Goal: Task Accomplishment & Management: Complete application form

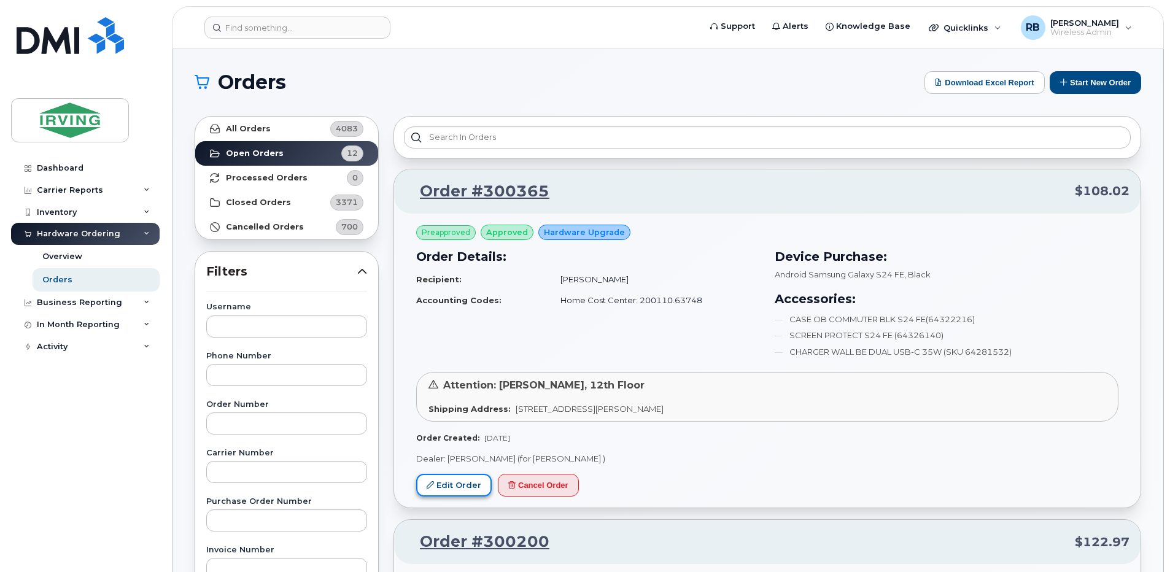
click at [463, 483] on link "Edit Order" at bounding box center [454, 485] width 76 height 23
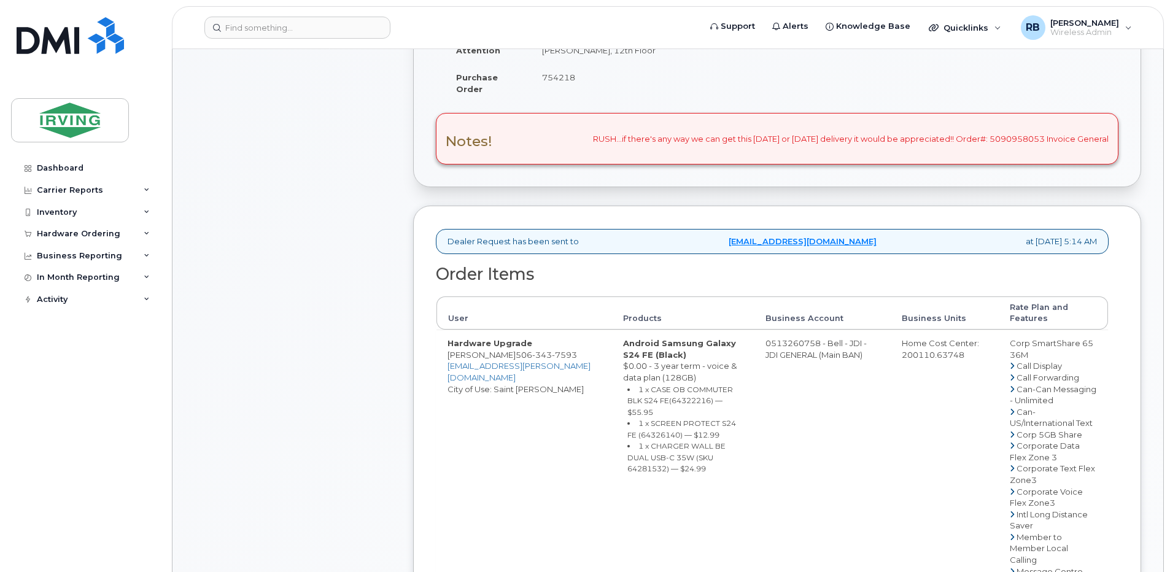
scroll to position [327, 0]
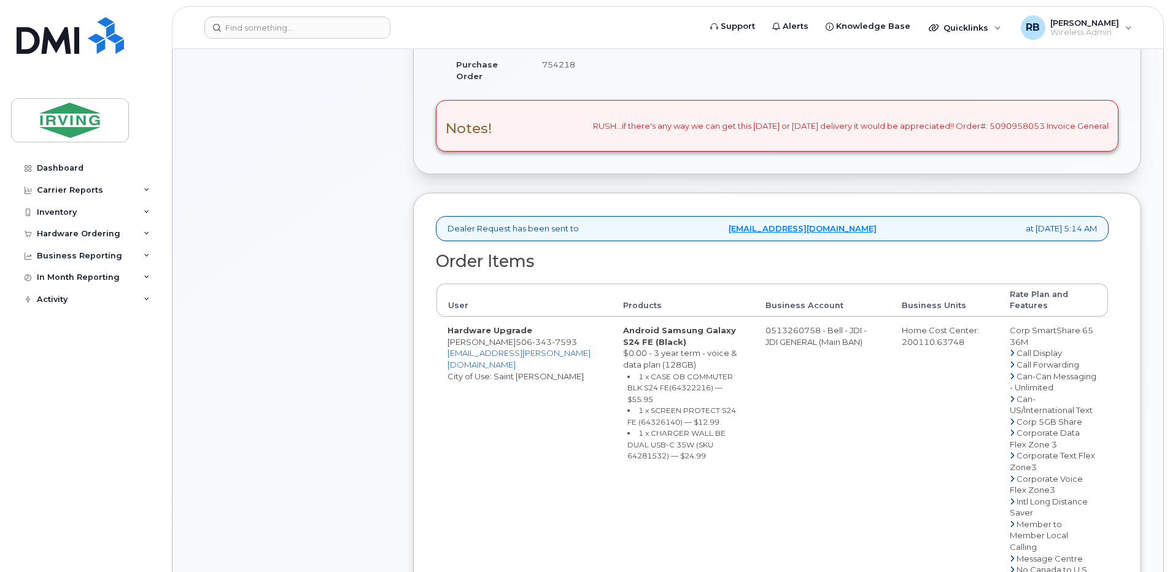
drag, startPoint x: 816, startPoint y: 331, endPoint x: 769, endPoint y: 335, distance: 47.4
copy td "513260758"
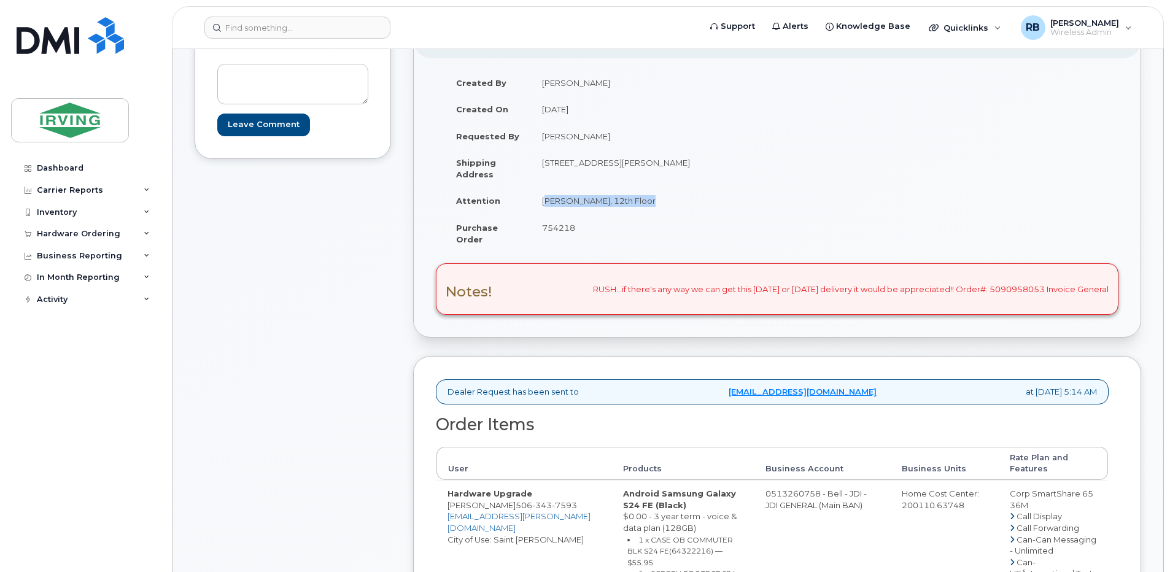
drag, startPoint x: 650, startPoint y: 198, endPoint x: 541, endPoint y: 200, distance: 108.7
click at [541, 200] on td "[PERSON_NAME], 12th Floor" at bounding box center [649, 200] width 237 height 27
copy td "[PERSON_NAME], 12th Floor"
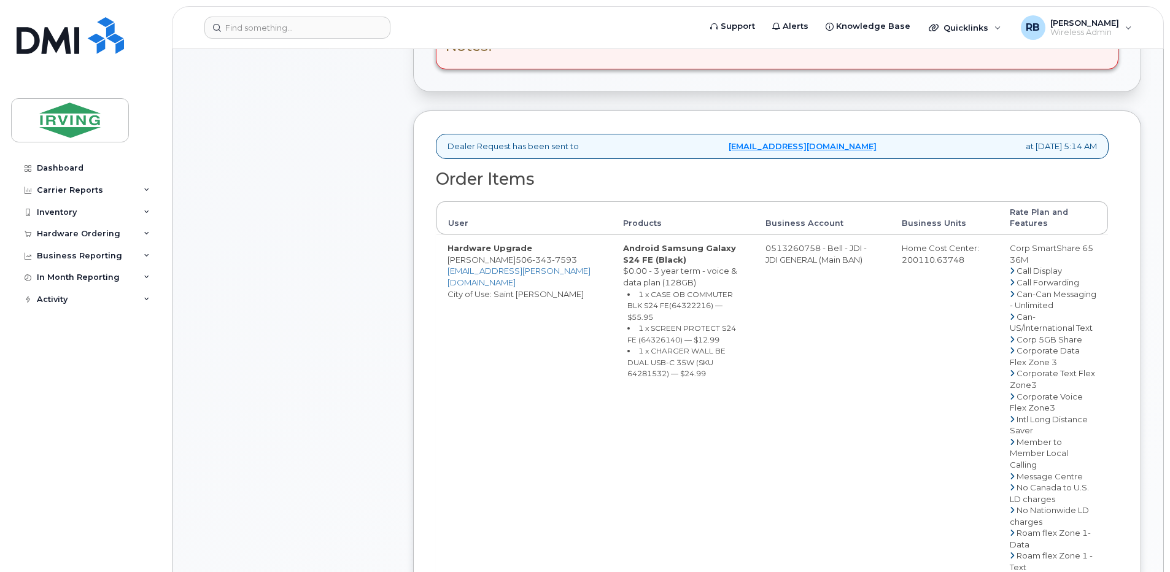
click at [516, 260] on td "Hardware Upgrade [PERSON_NAME] [PHONE_NUMBER] [EMAIL_ADDRESS][PERSON_NAME][DOMA…" at bounding box center [525, 539] width 176 height 608
drag, startPoint x: 517, startPoint y: 260, endPoint x: 460, endPoint y: 260, distance: 57.1
click at [460, 260] on td "Hardware Upgrade Monica Chaperlin 506 343 7593 Chaperlin.Monica@irvingforest.co…" at bounding box center [525, 539] width 176 height 608
copy td "[PERSON_NAME]"
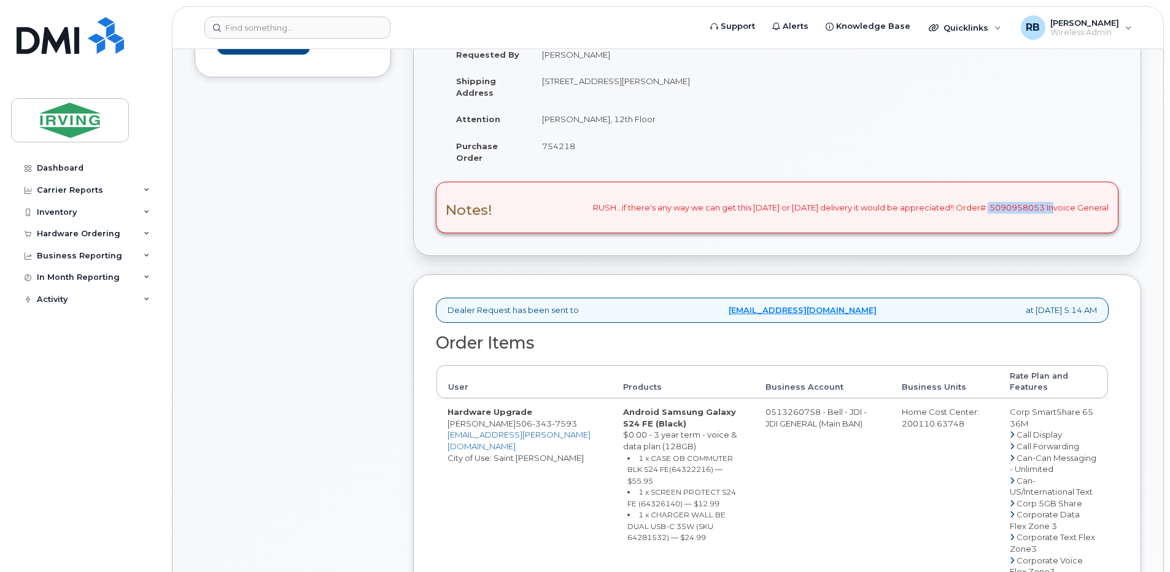
drag, startPoint x: 979, startPoint y: 208, endPoint x: 1047, endPoint y: 208, distance: 67.5
click at [1047, 208] on div "Notes! RUSH...if there's any way we can get this today or tomorrow delivery it …" at bounding box center [777, 208] width 683 height 52
copy div "#: 5090958053"
drag, startPoint x: 516, startPoint y: 422, endPoint x: 451, endPoint y: 424, distance: 65.7
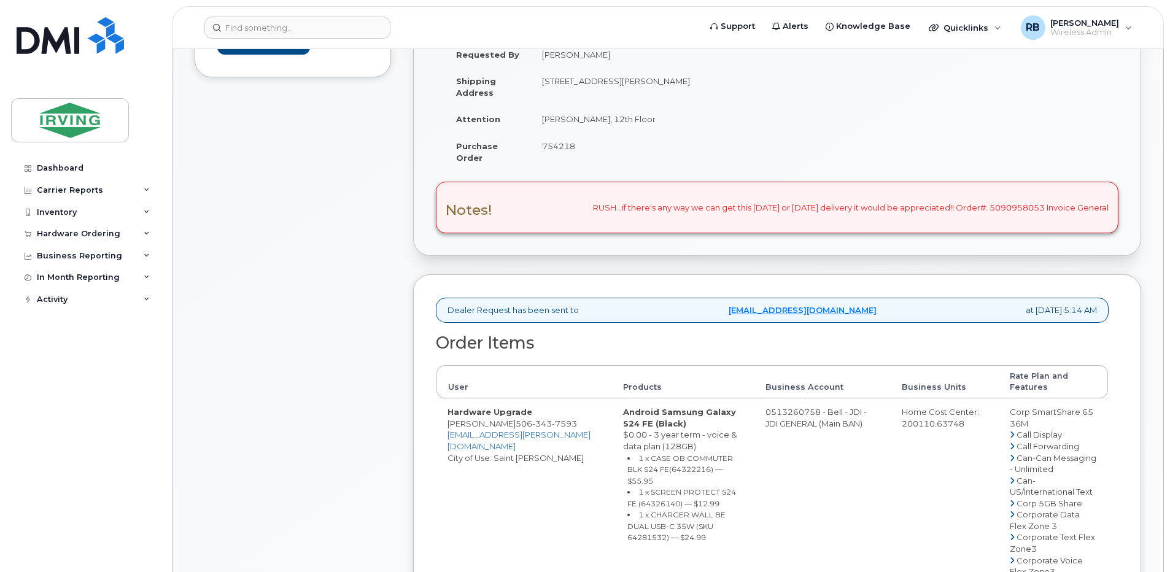
copy td "[PERSON_NAME]"
click at [661, 470] on small "1 x CASE OB COMMUTER BLK S24 FE(64322216) — $55.95" at bounding box center [680, 470] width 106 height 32
copy small "64322216"
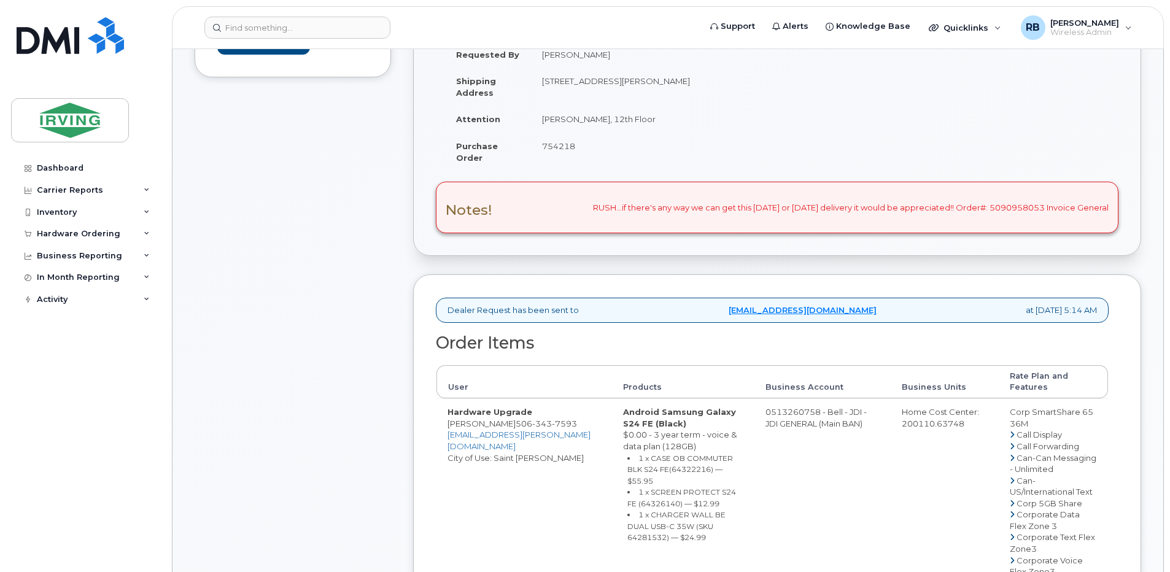
click at [648, 489] on small "1 x SCREEN PROTECT S24 FE (64326140) — $12.99" at bounding box center [681, 497] width 109 height 21
copy small "64326140"
click at [695, 518] on small "1 x CHARGER WALL BE DUAL USB-C 35W (SKU 64281532) — $24.99" at bounding box center [676, 526] width 98 height 32
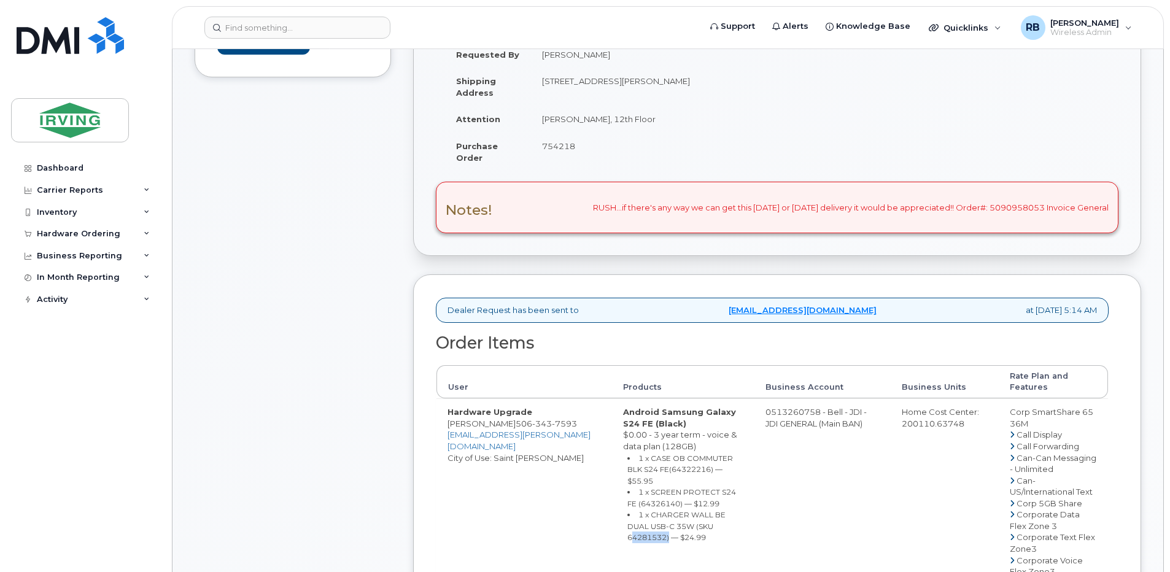
copy small "64281532"
drag, startPoint x: 767, startPoint y: 410, endPoint x: 816, endPoint y: 414, distance: 48.6
copy td "513260758"
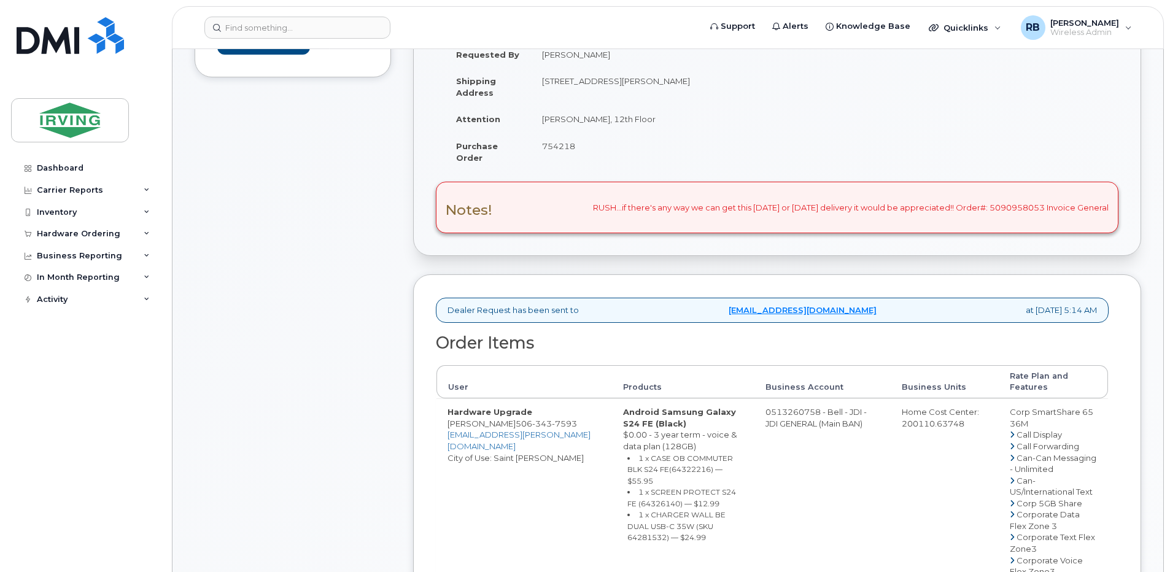
click at [529, 424] on span "506 343 7593" at bounding box center [546, 424] width 61 height 10
copy span "506 343 7593"
click at [303, 352] on div "Comments Leave Comment" at bounding box center [293, 542] width 196 height 1222
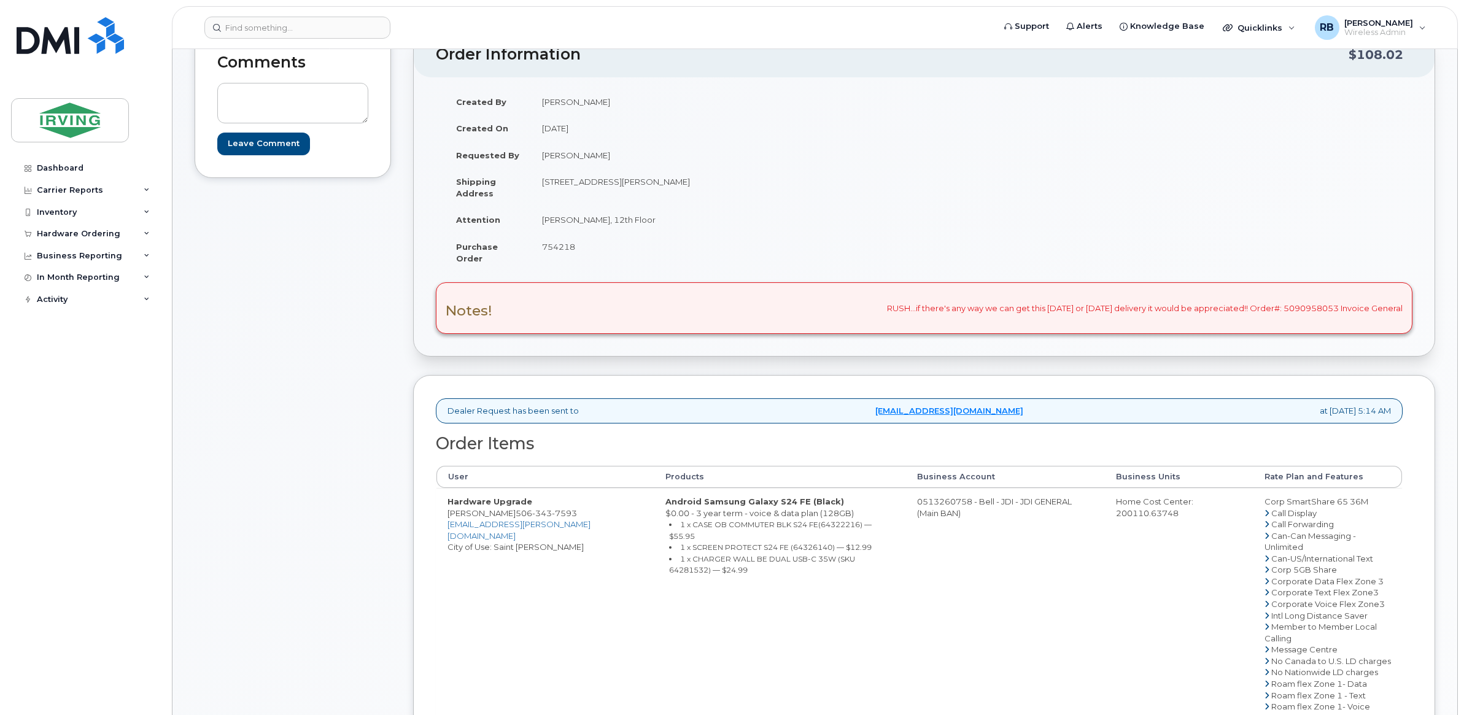
scroll to position [41, 0]
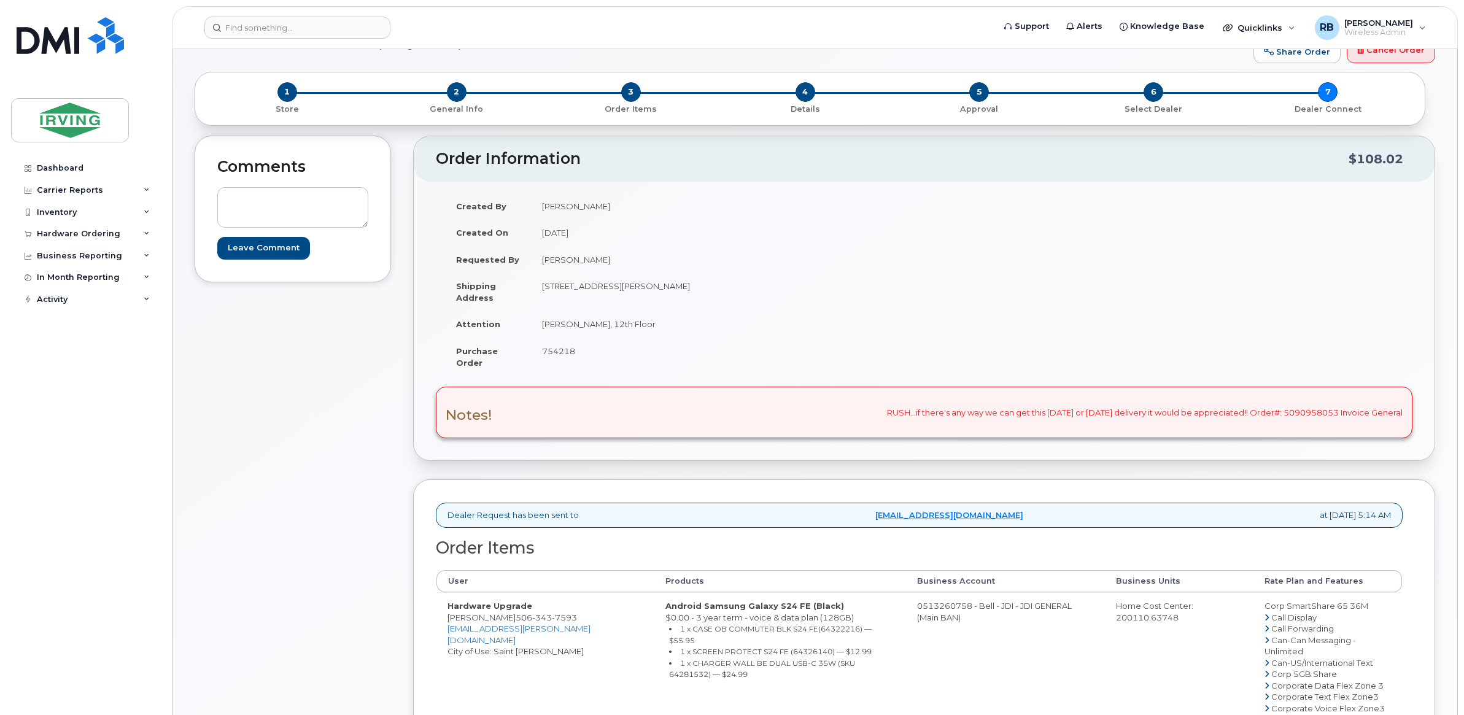
click at [285, 398] on div "Comments Leave Comment" at bounding box center [293, 633] width 196 height 994
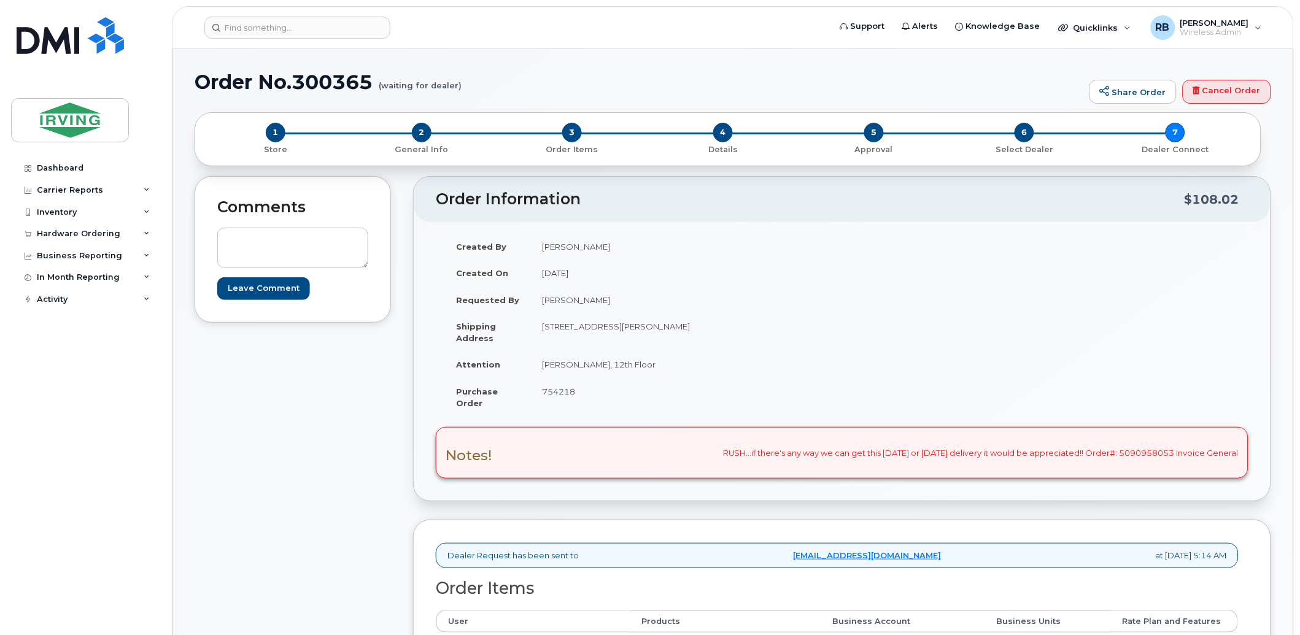
scroll to position [182, 0]
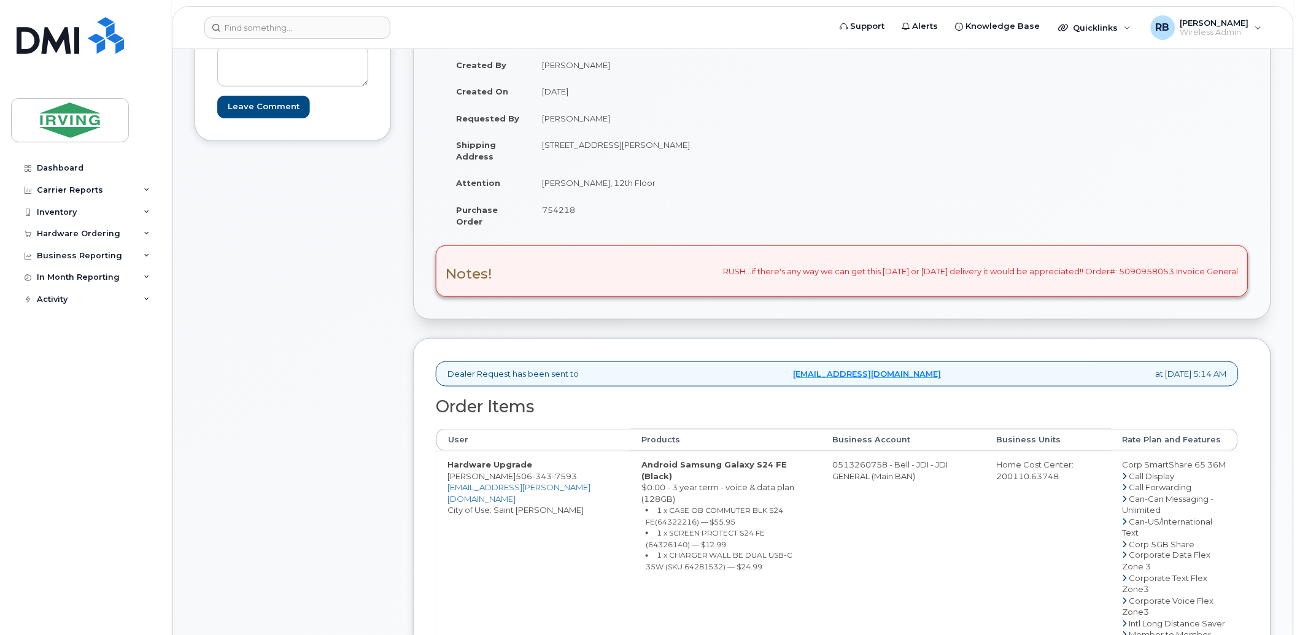
click at [651, 336] on div "Order Information $108.02 Created By Crystal Rowe Created On September 10, 2025…" at bounding box center [842, 548] width 858 height 1108
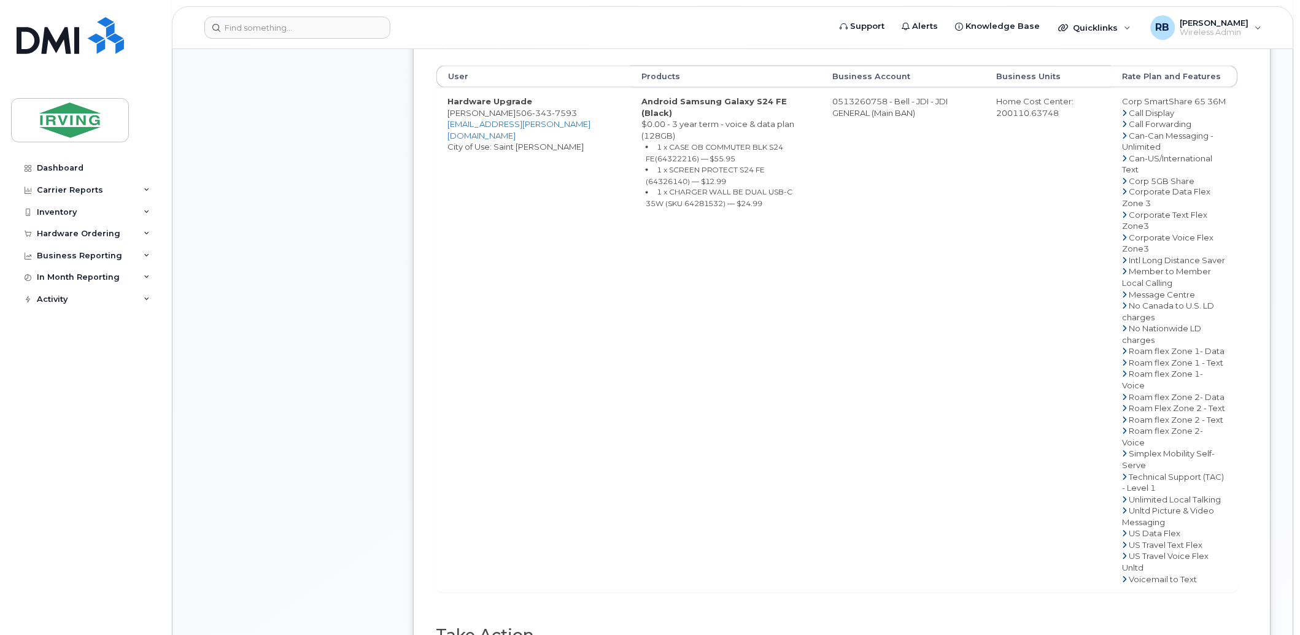
scroll to position [909, 0]
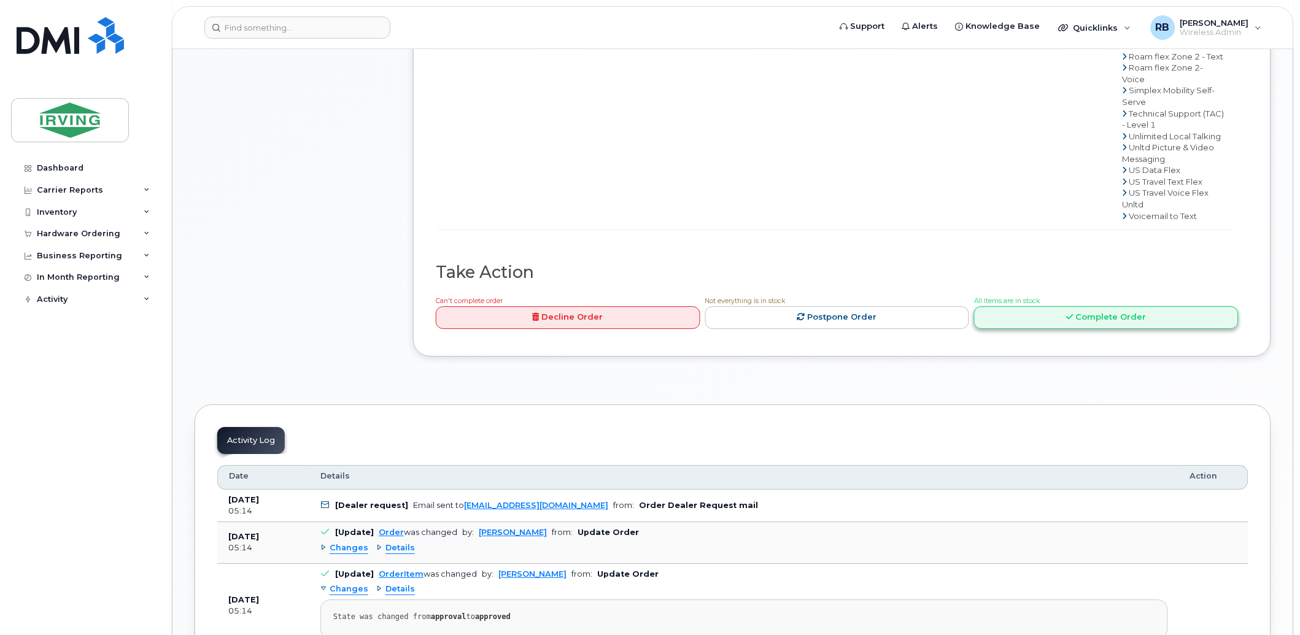
click at [1046, 306] on link "Complete Order" at bounding box center [1106, 317] width 265 height 23
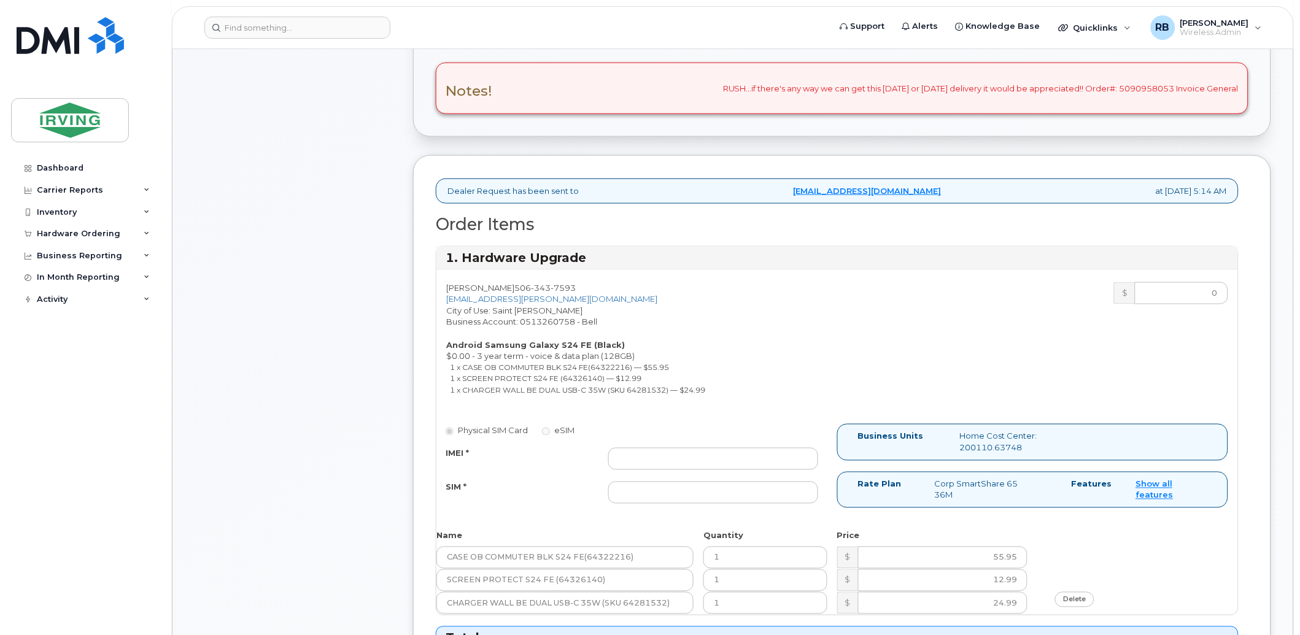
scroll to position [363, 0]
click at [727, 462] on input "IMEI *" at bounding box center [713, 460] width 210 height 22
type input "352693796102966"
click at [681, 499] on input "SIM *" at bounding box center [713, 494] width 210 height 22
click at [681, 499] on input "352693796102966" at bounding box center [713, 494] width 210 height 22
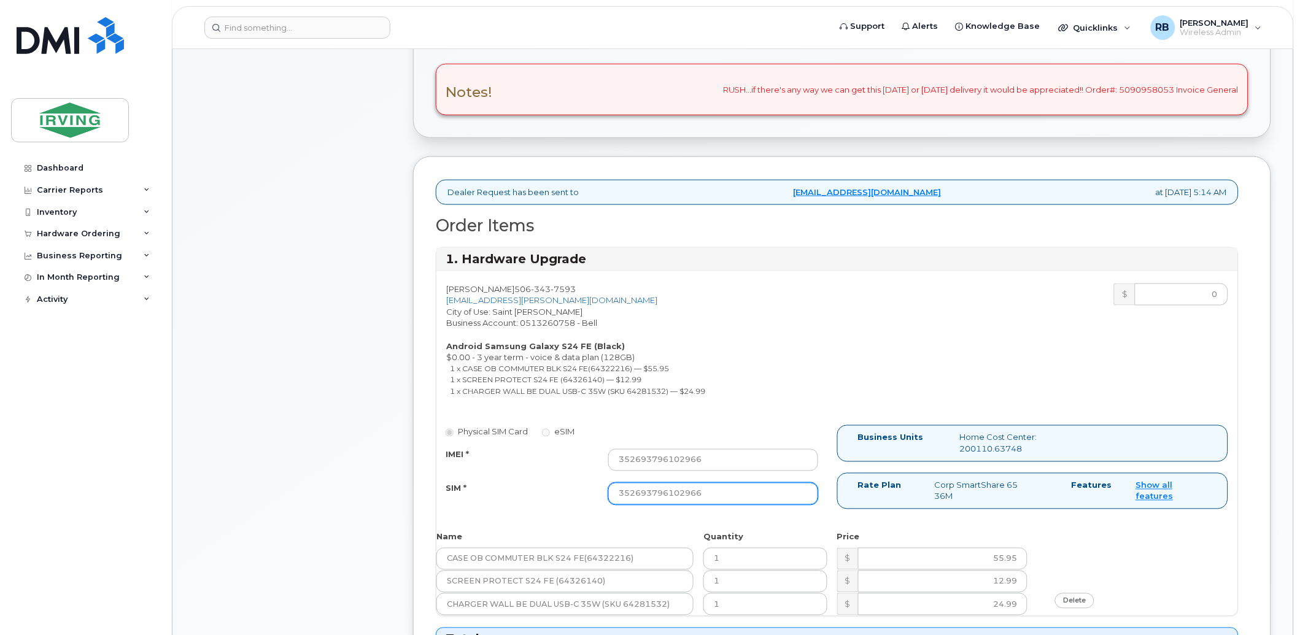
click at [681, 499] on input "352693796102966" at bounding box center [713, 494] width 210 height 22
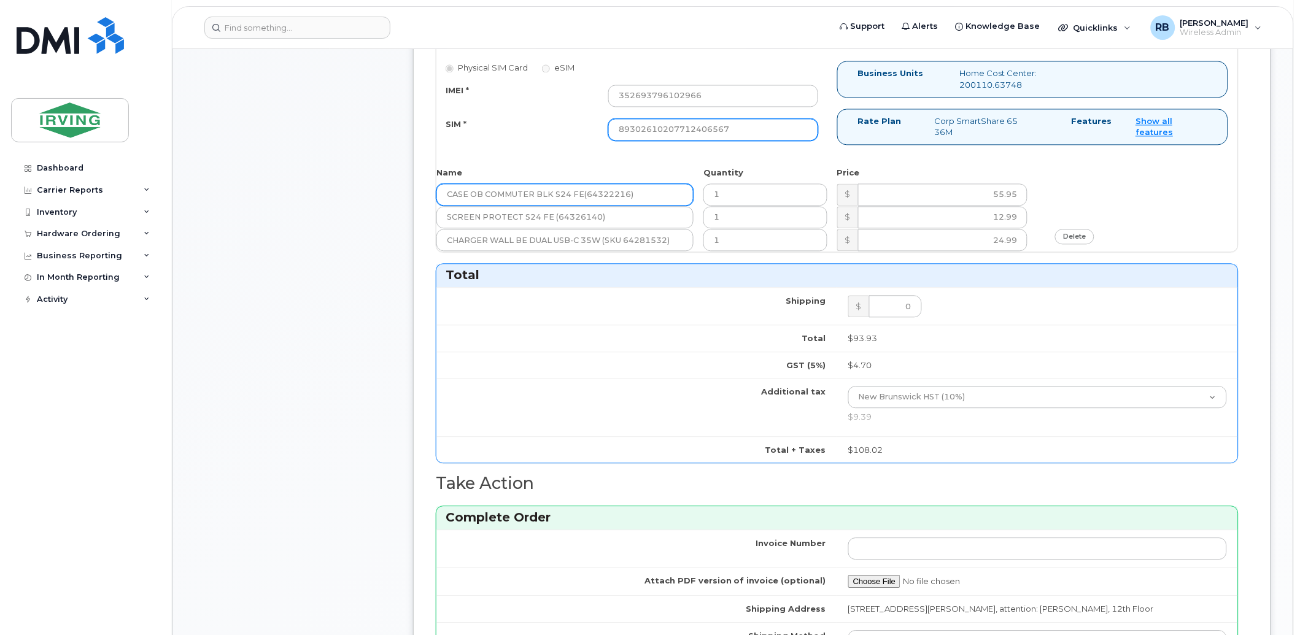
scroll to position [909, 0]
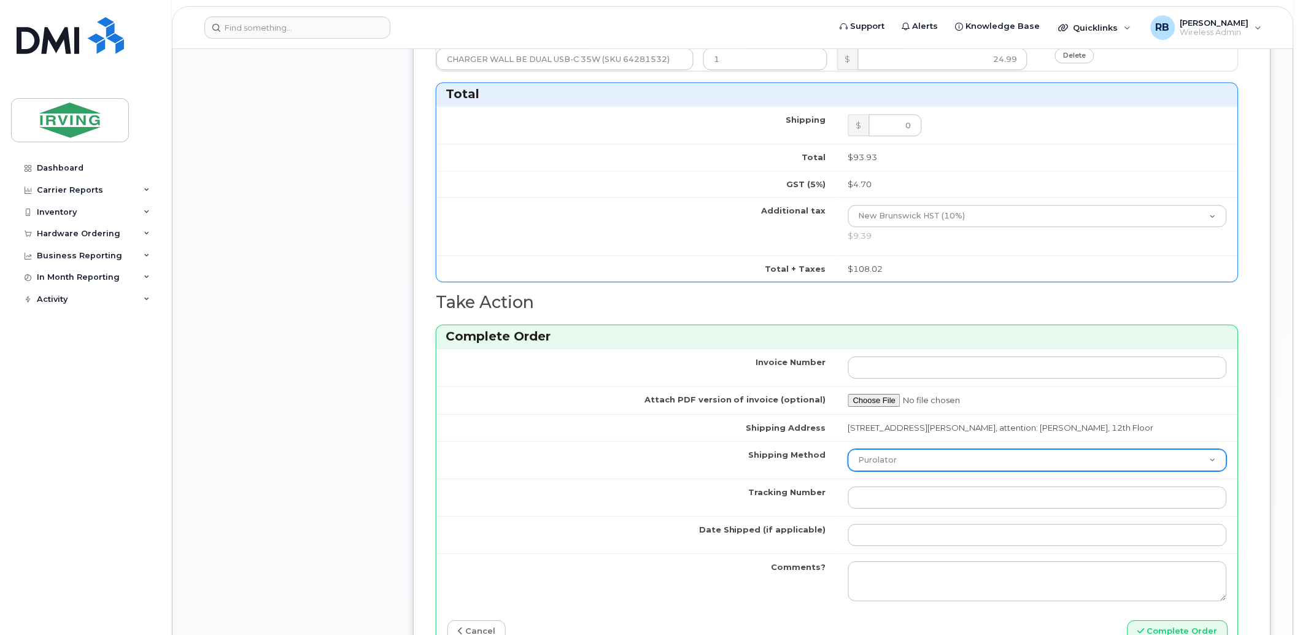
type input "89302610207712406567"
drag, startPoint x: 931, startPoint y: 461, endPoint x: 919, endPoint y: 470, distance: 15.0
click at [931, 461] on select "Purolator UPS FedEx Canada Post Courier Other Drop Off Pick Up" at bounding box center [1037, 460] width 379 height 22
select select "Drop Off"
click at [848, 451] on select "Purolator UPS FedEx Canada Post Courier Other Drop Off Pick Up" at bounding box center [1037, 460] width 379 height 22
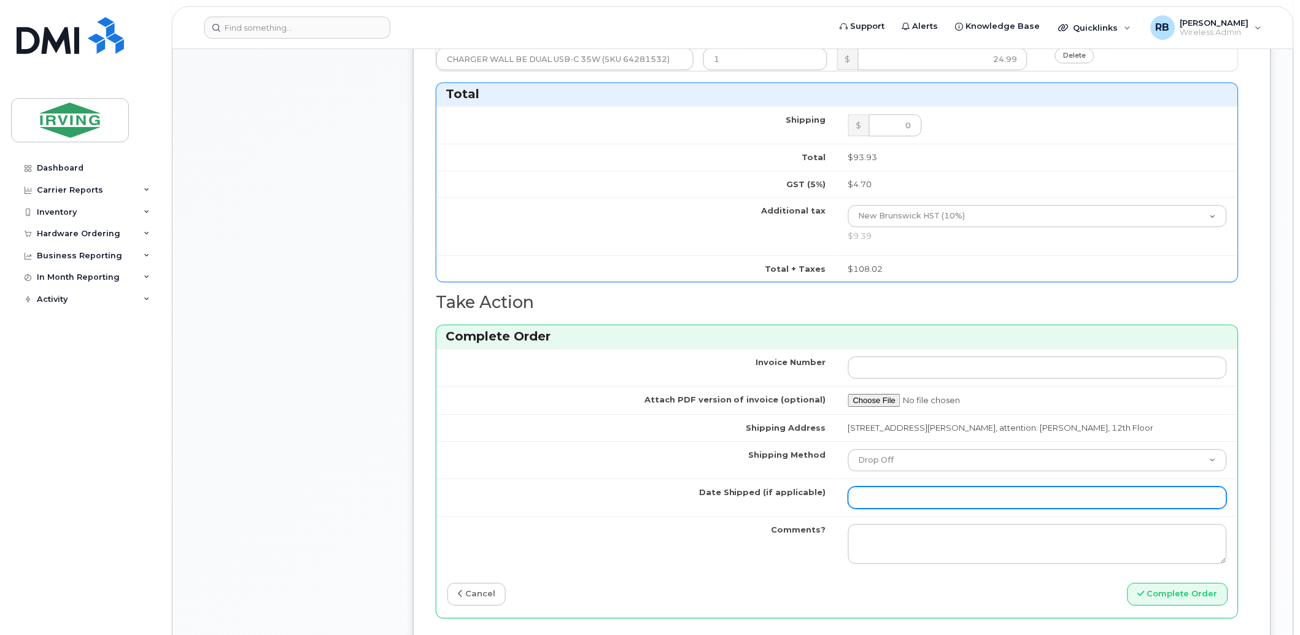
drag, startPoint x: 886, startPoint y: 499, endPoint x: 897, endPoint y: 492, distance: 12.6
click at [886, 499] on input "Date Shipped (if applicable)" at bounding box center [1037, 498] width 379 height 22
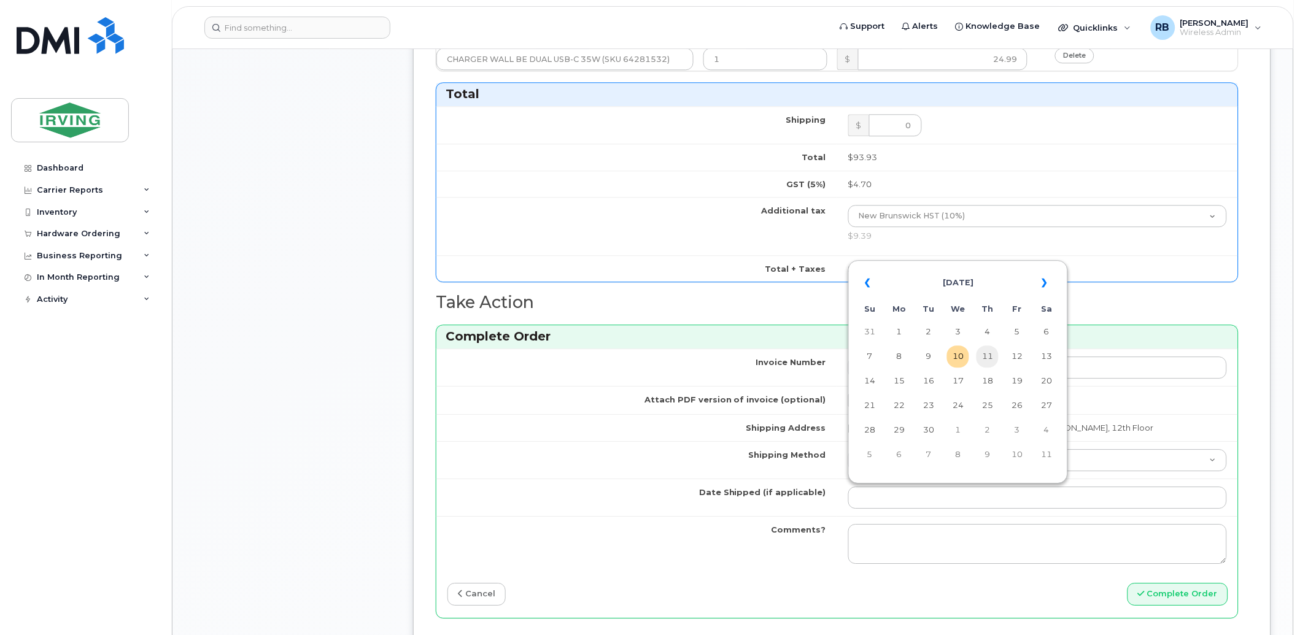
click at [984, 355] on td "11" at bounding box center [988, 357] width 22 height 22
type input "[DATE]"
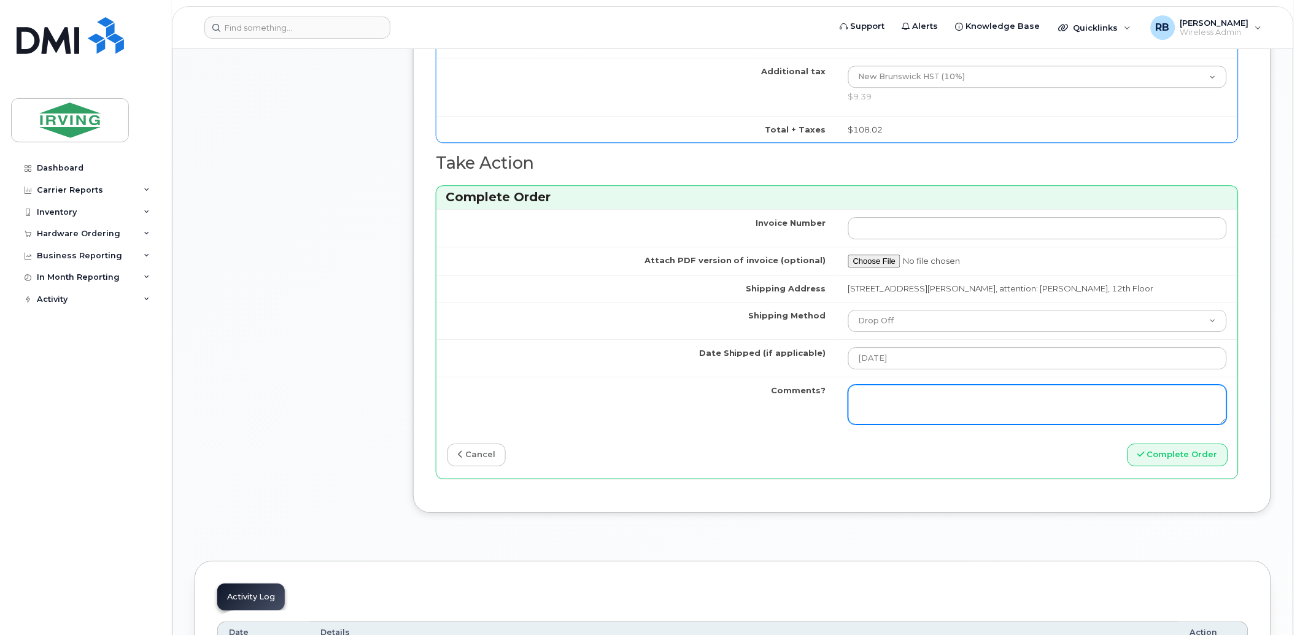
scroll to position [1091, 0]
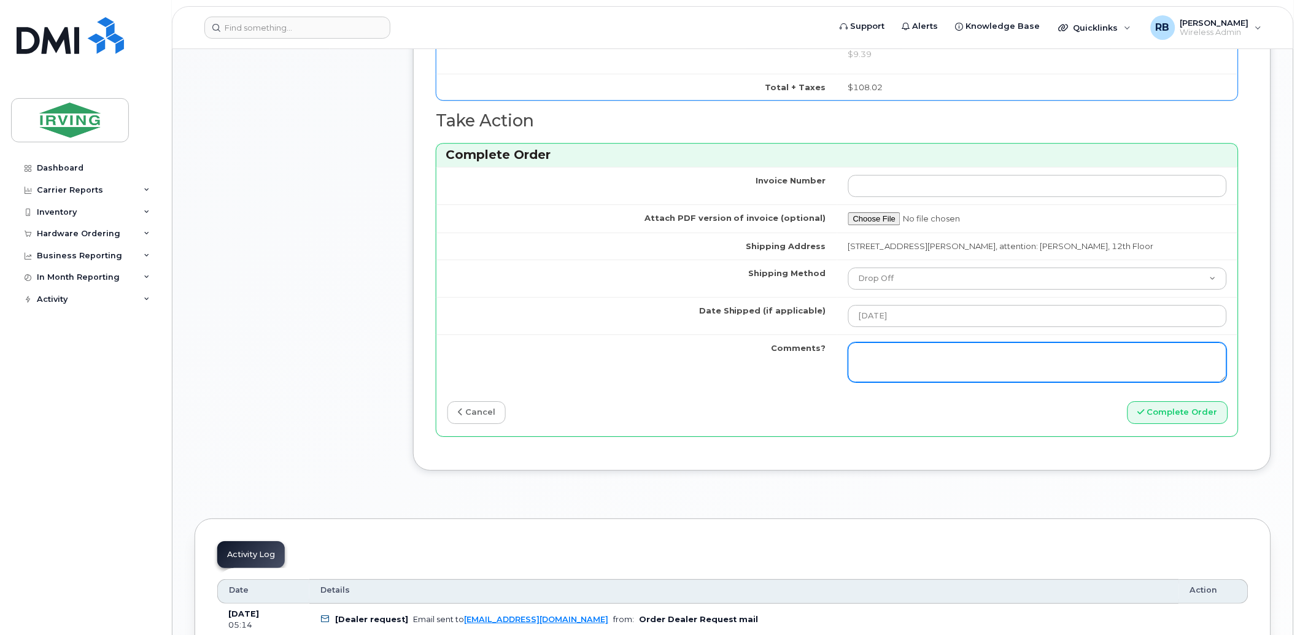
click at [910, 357] on textarea "Comments?" at bounding box center [1037, 363] width 379 height 41
drag, startPoint x: 929, startPoint y: 370, endPoint x: 860, endPoint y: 357, distance: 70.6
click at [860, 357] on textarea "Please be advised the order has been completed. SO#26204782 Order will be rushe…" at bounding box center [1037, 363] width 379 height 41
type textarea "Please be advised the order has been completed. SO#26204782 Order will be rushe…"
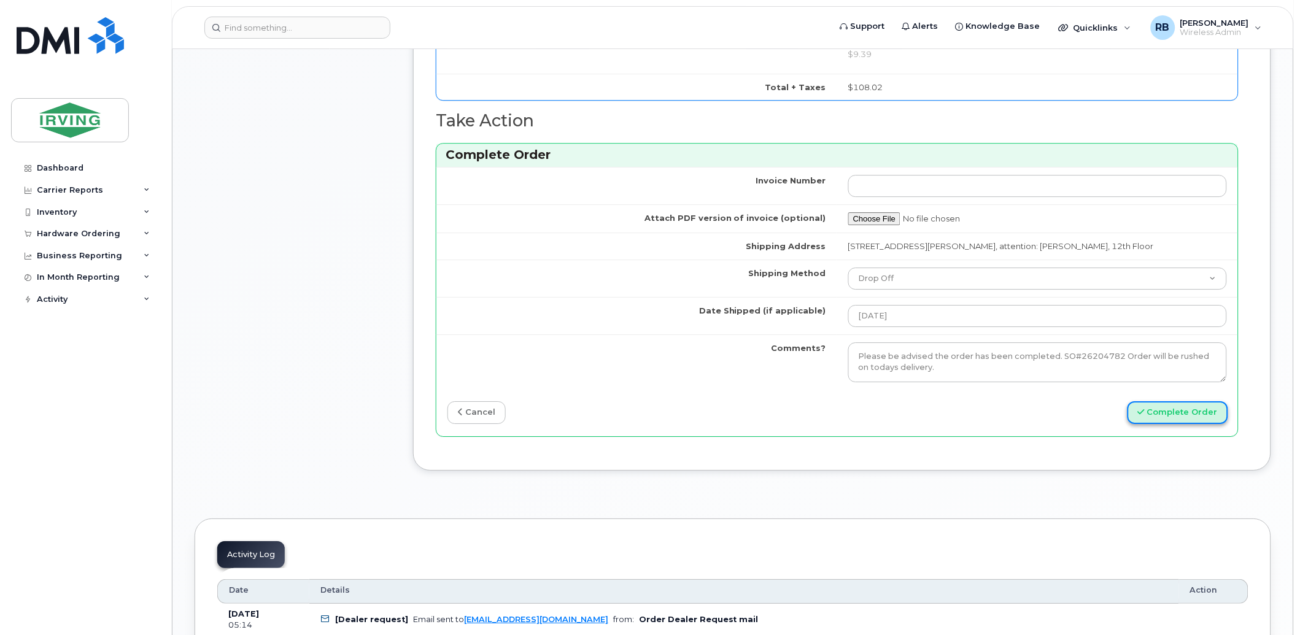
click at [1145, 412] on icon "submit" at bounding box center [1141, 412] width 7 height 8
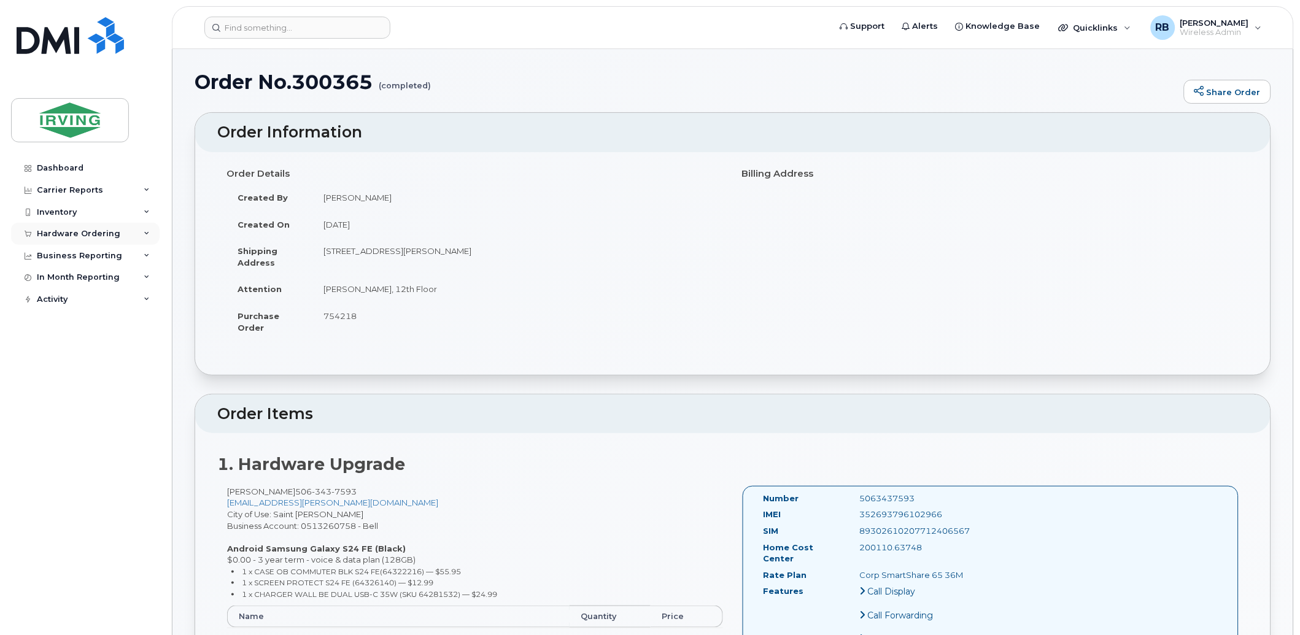
click at [102, 236] on div "Hardware Ordering" at bounding box center [78, 234] width 83 height 10
click at [62, 279] on div "Orders" at bounding box center [57, 279] width 30 height 11
